Goal: Information Seeking & Learning: Compare options

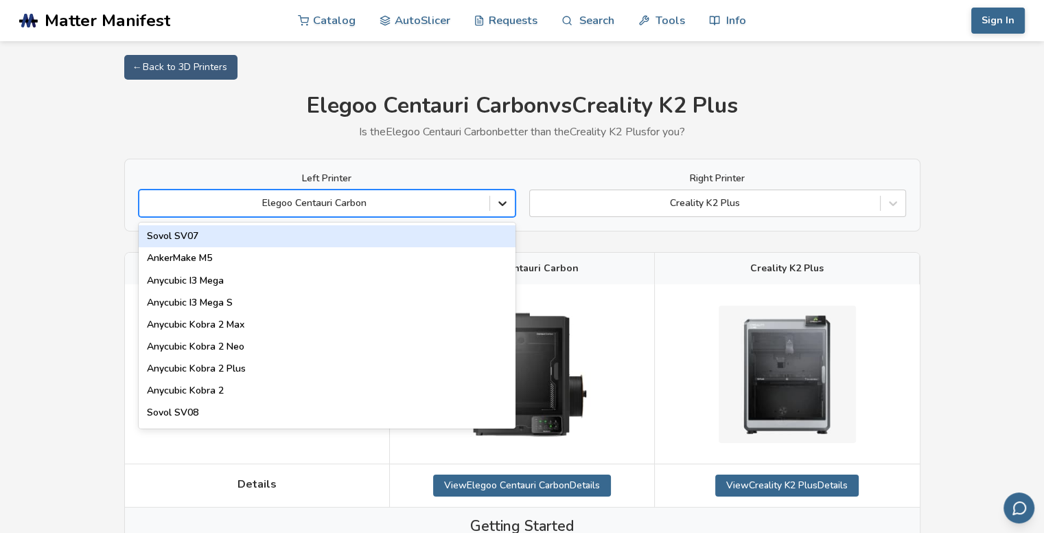
click at [498, 200] on icon at bounding box center [503, 203] width 14 height 14
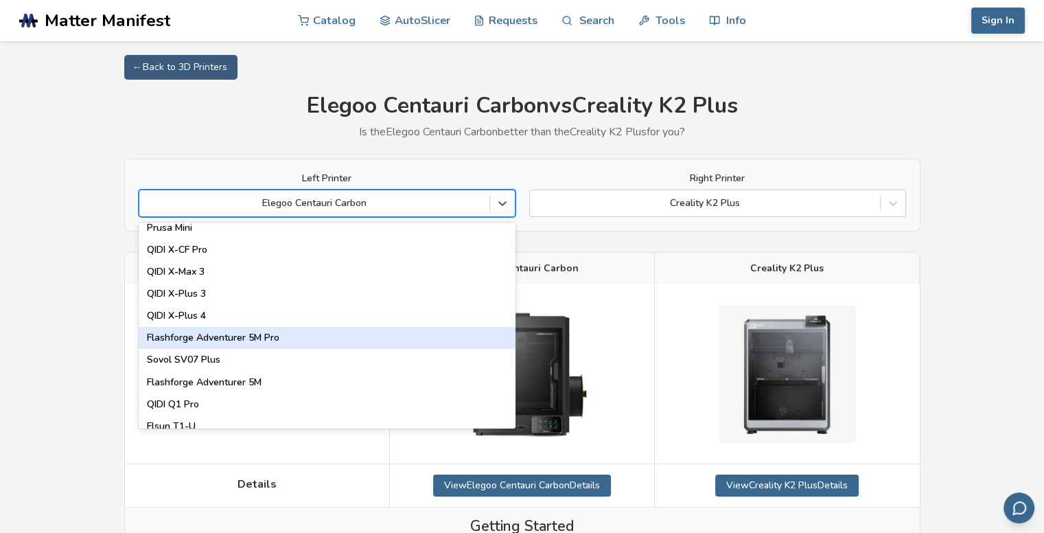
scroll to position [1526, 0]
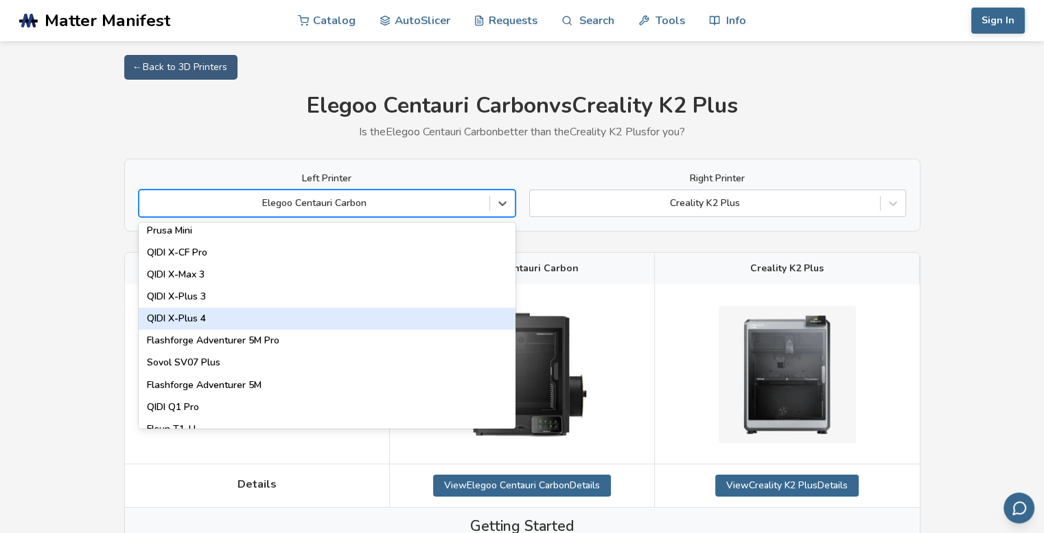
click at [191, 319] on div "QIDI X-Plus 4" at bounding box center [327, 318] width 377 height 22
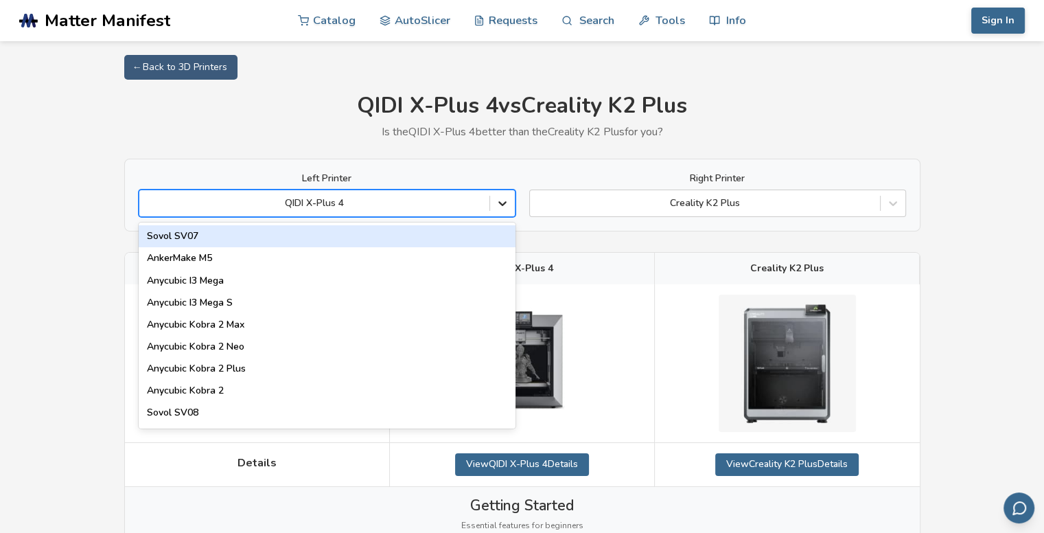
click at [503, 200] on icon at bounding box center [503, 203] width 14 height 14
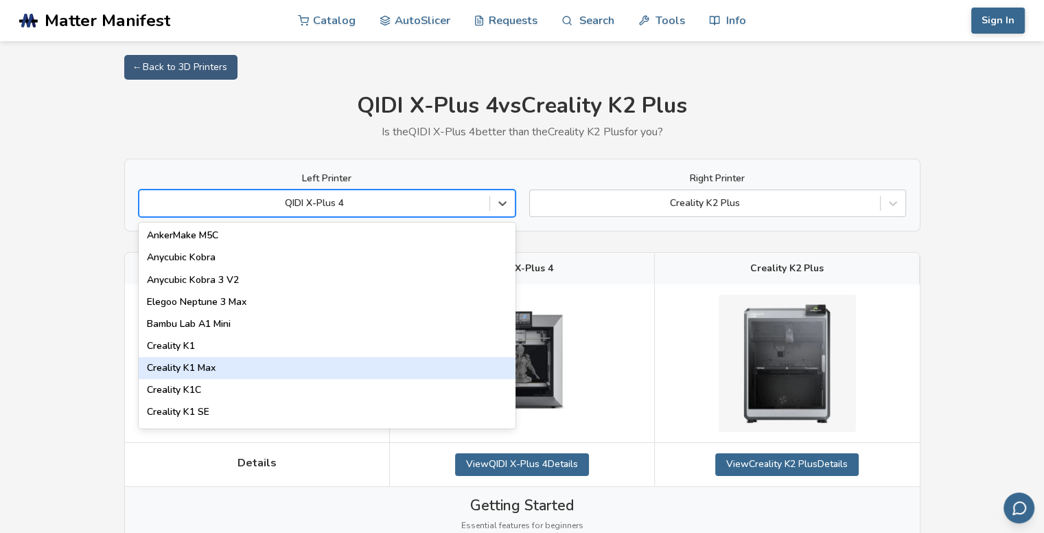
scroll to position [218, 0]
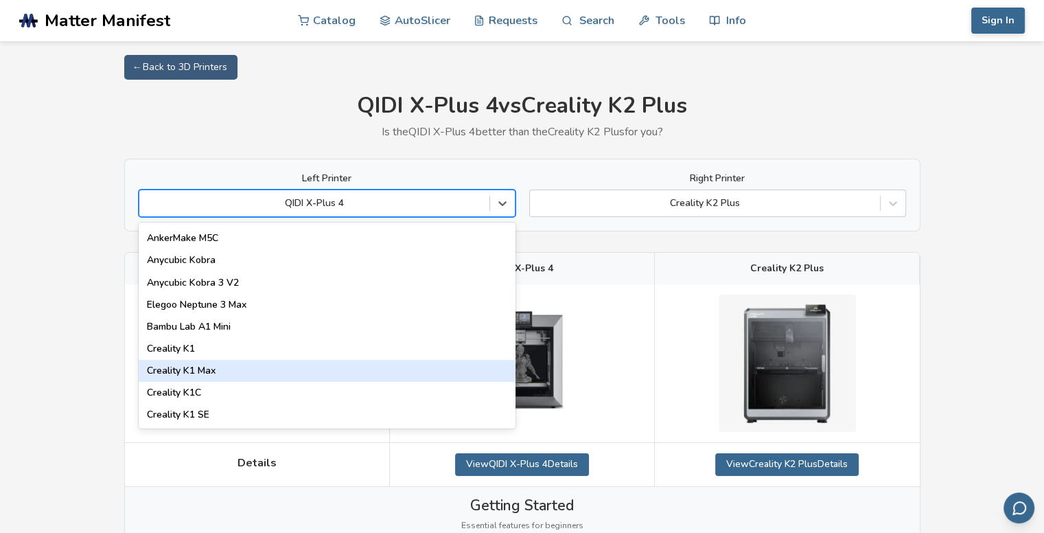
click at [258, 374] on div "Creality K1 Max" at bounding box center [327, 371] width 377 height 22
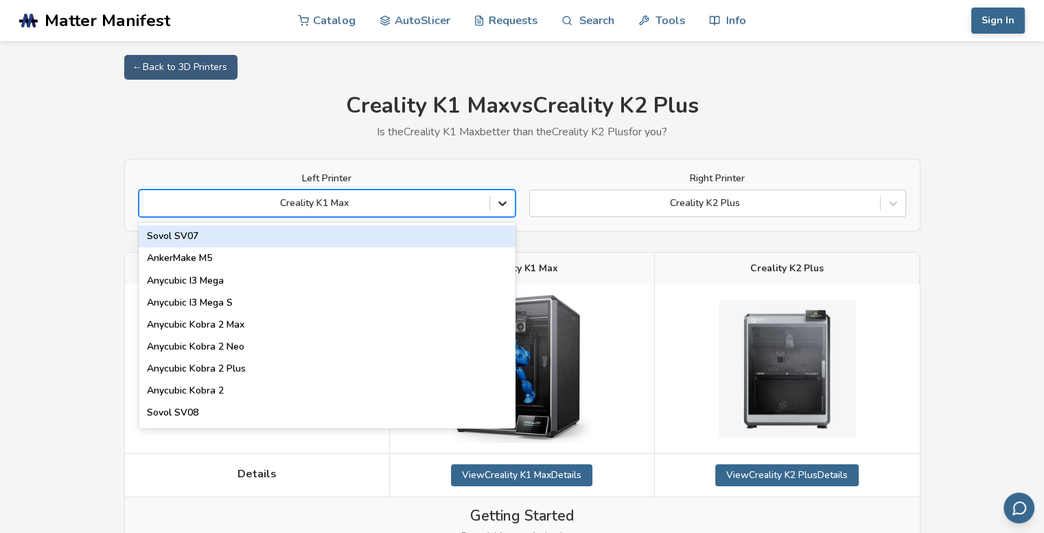
click at [499, 200] on icon at bounding box center [503, 203] width 14 height 14
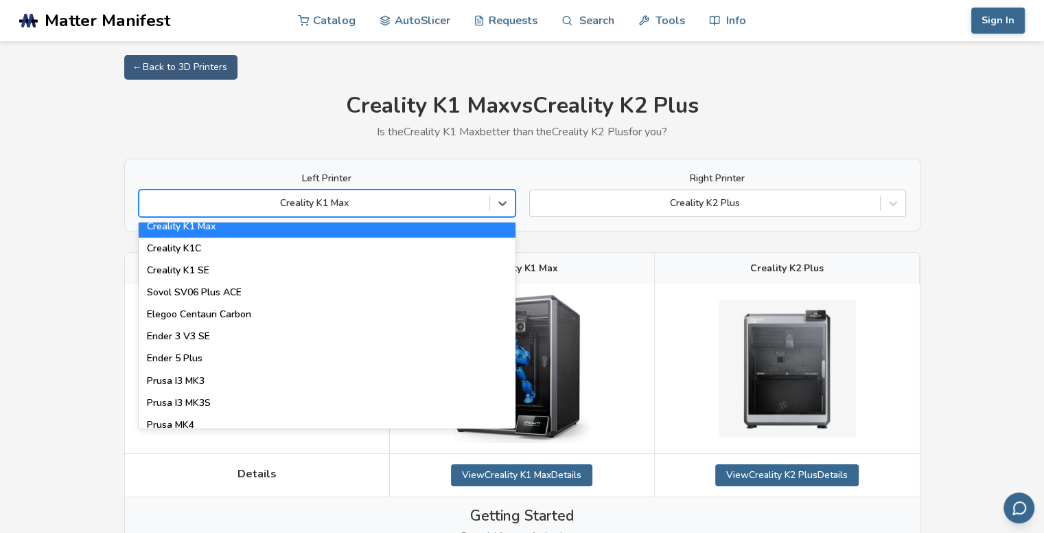
scroll to position [364, 0]
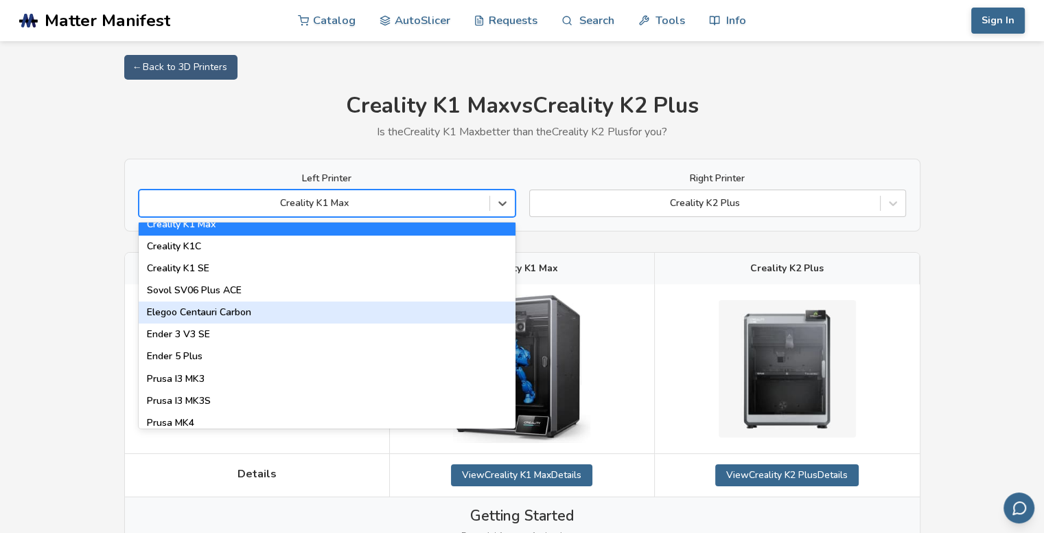
click at [209, 316] on div "Elegoo Centauri Carbon" at bounding box center [327, 312] width 377 height 22
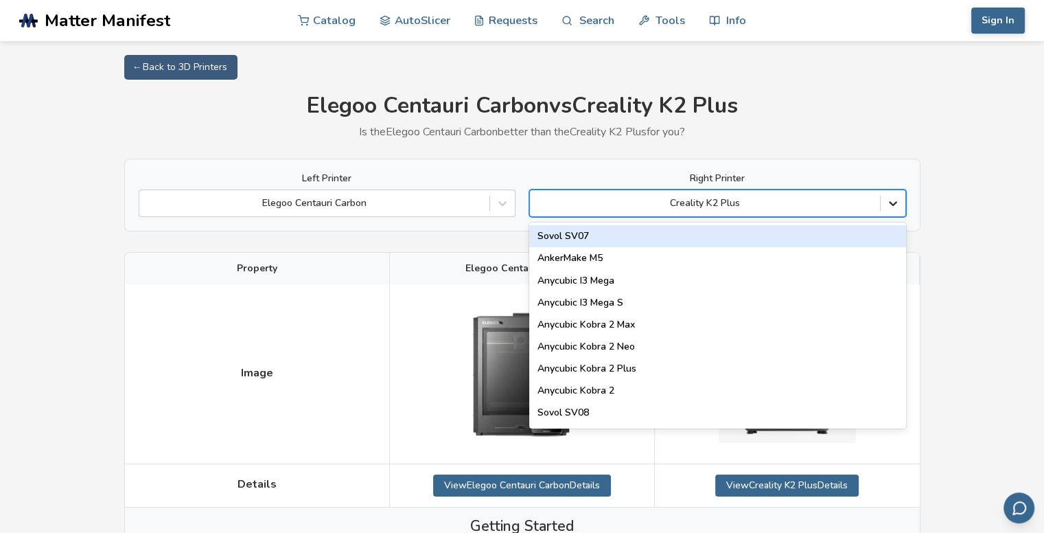
click at [892, 200] on icon at bounding box center [893, 203] width 14 height 14
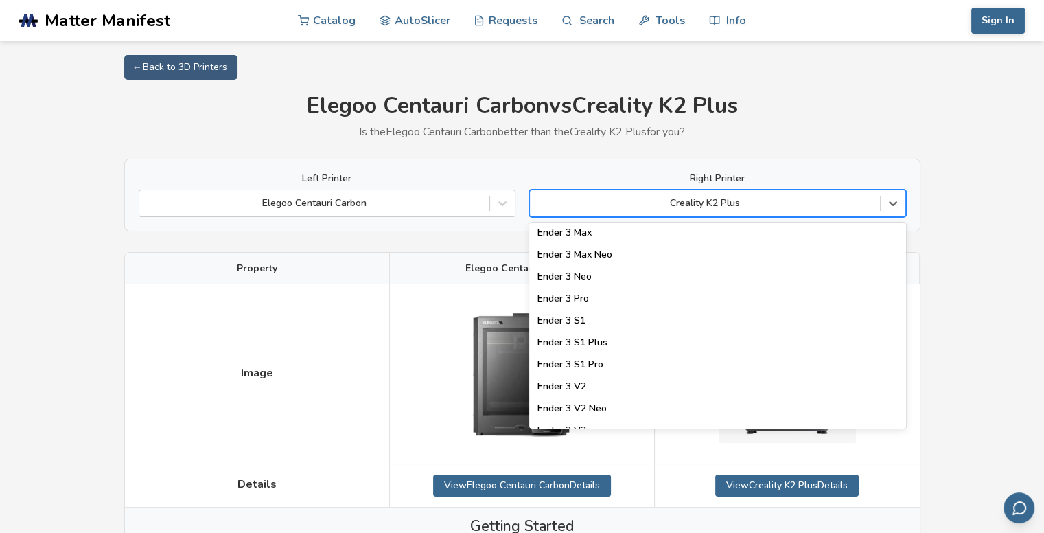
scroll to position [1233, 0]
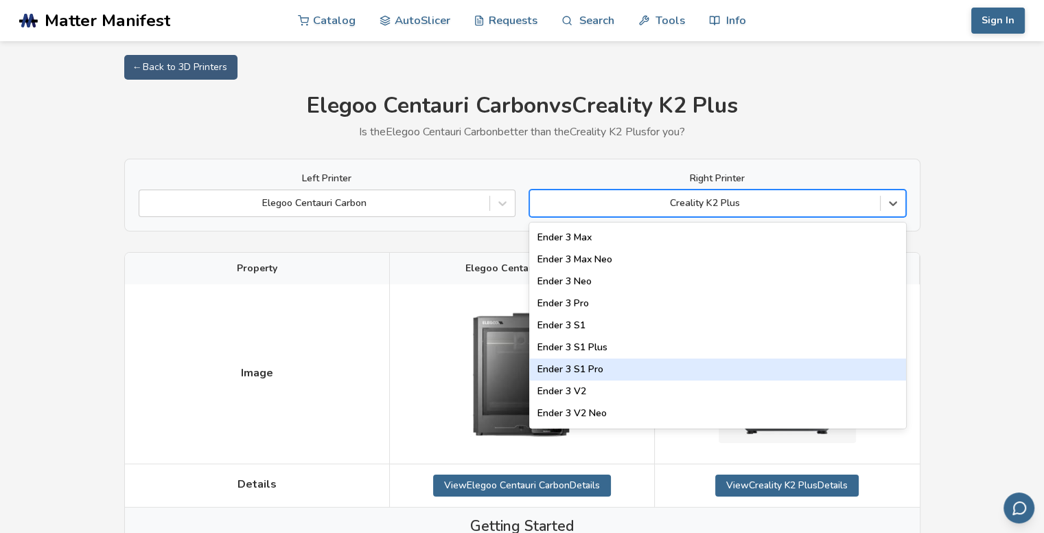
click at [581, 371] on div "Ender 3 S1 Pro" at bounding box center [717, 369] width 377 height 22
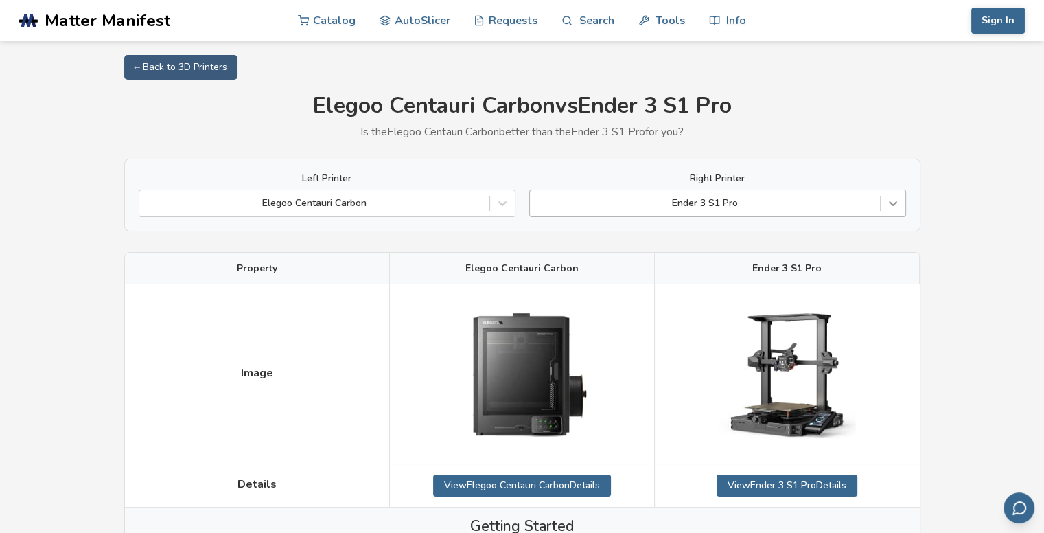
click at [885, 201] on div at bounding box center [893, 203] width 25 height 25
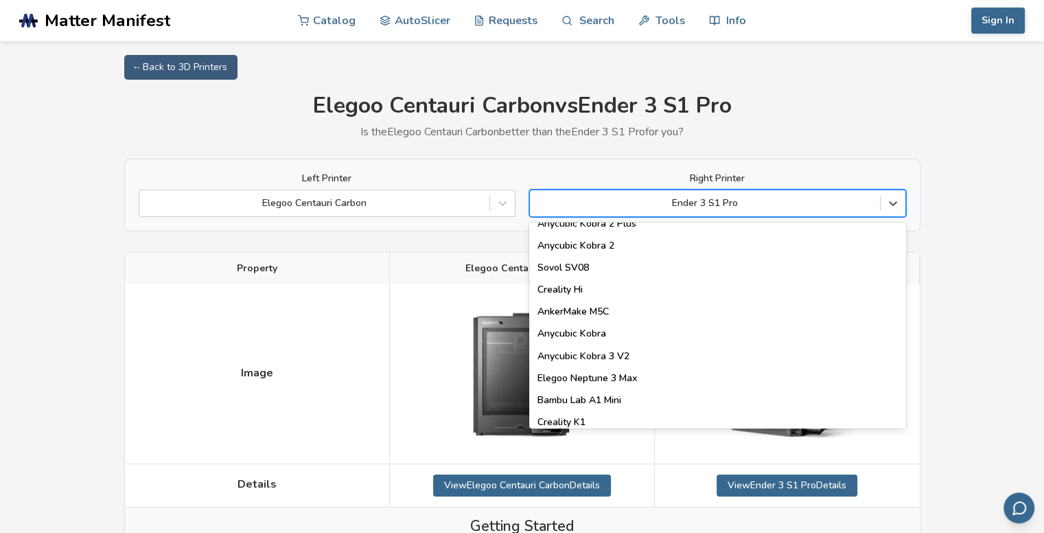
scroll to position [154, 0]
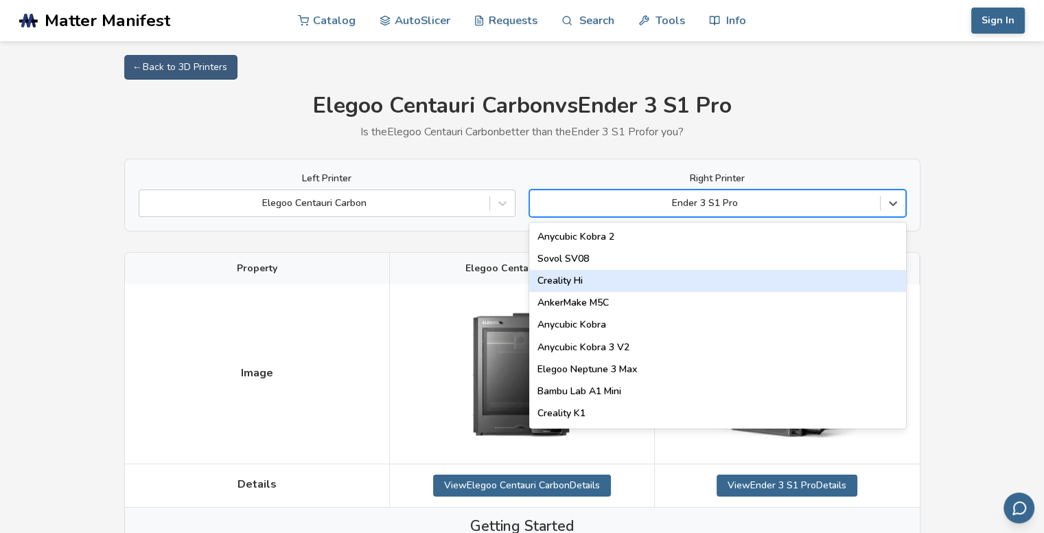
click at [585, 286] on div "Creality Hi" at bounding box center [717, 281] width 377 height 22
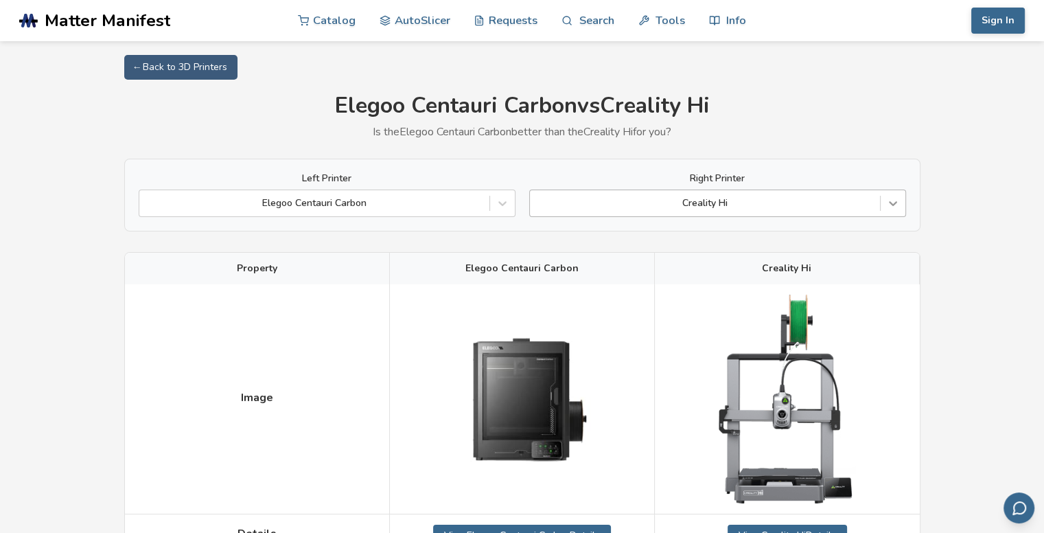
click at [895, 204] on icon at bounding box center [893, 203] width 14 height 14
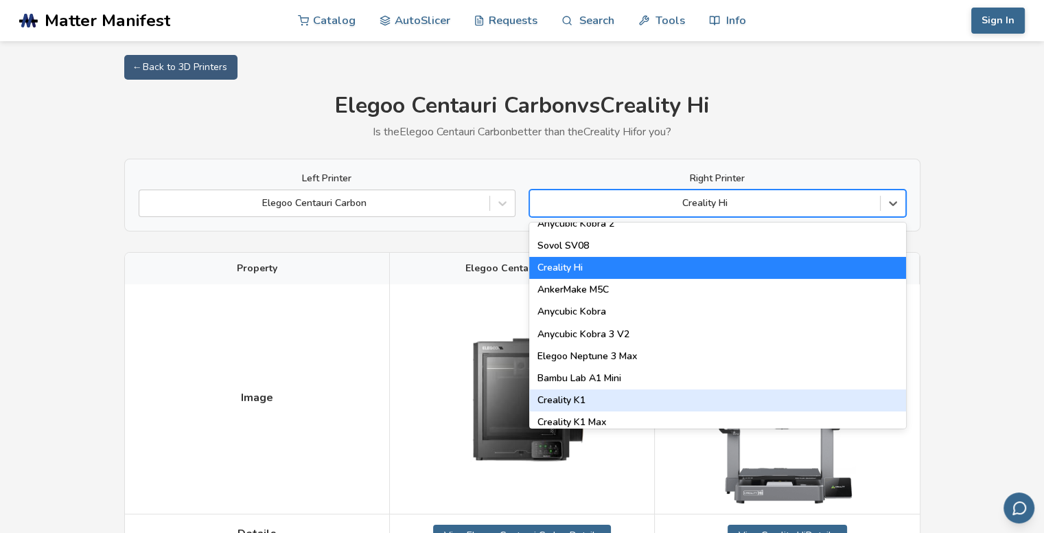
scroll to position [166, 0]
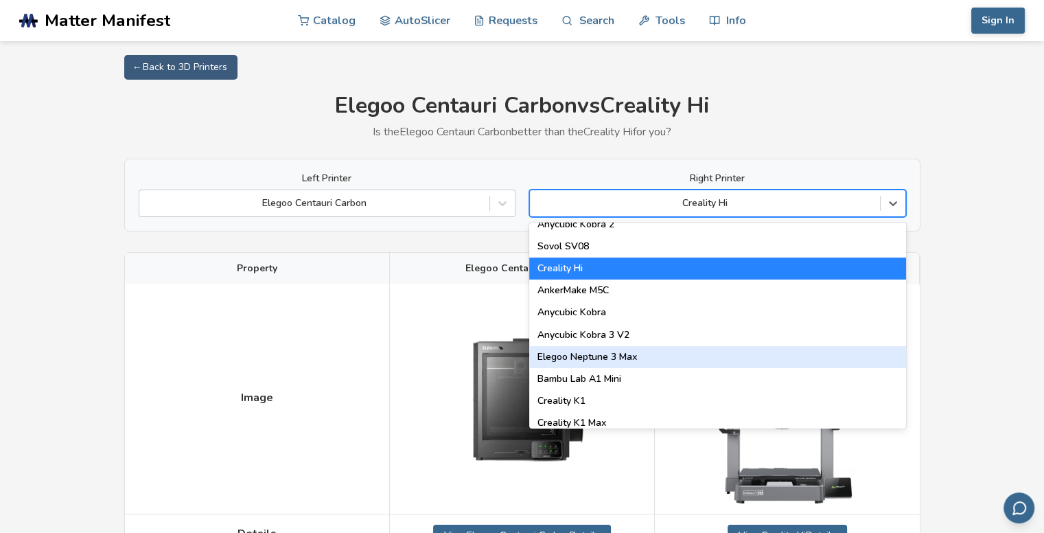
click at [609, 360] on div "Elegoo Neptune 3 Max" at bounding box center [717, 357] width 377 height 22
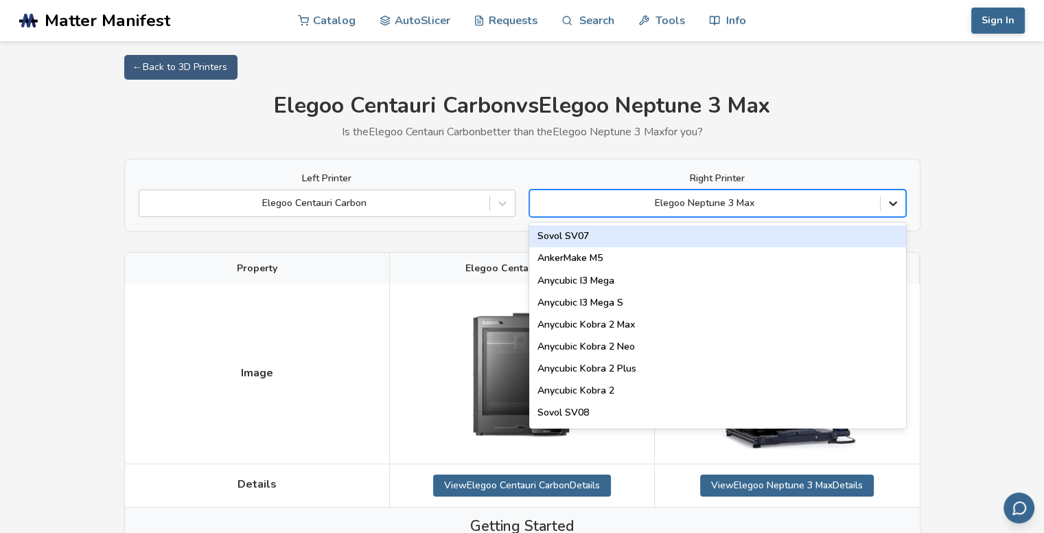
click at [892, 198] on icon at bounding box center [893, 203] width 14 height 14
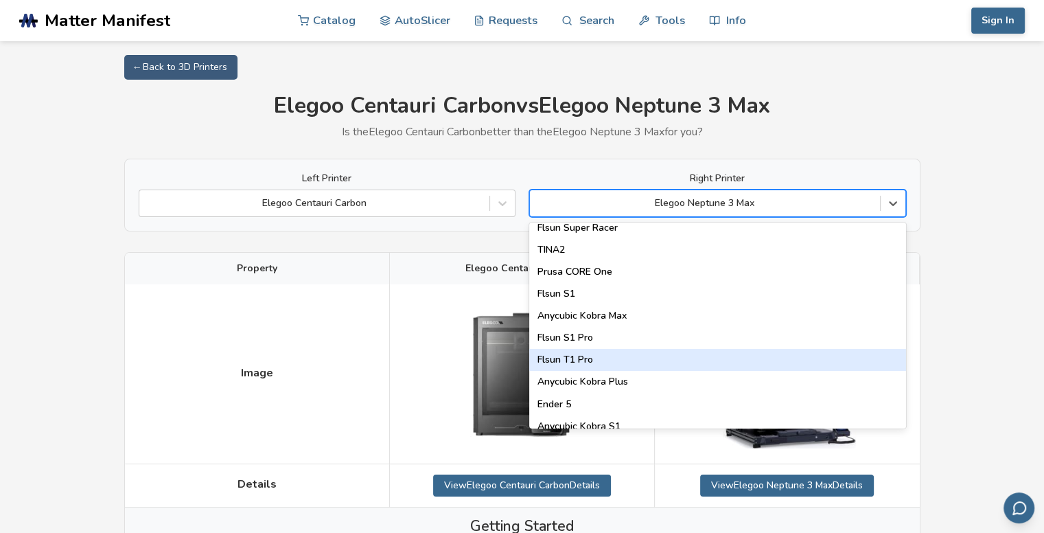
scroll to position [1760, 0]
